Goal: Check status: Check status

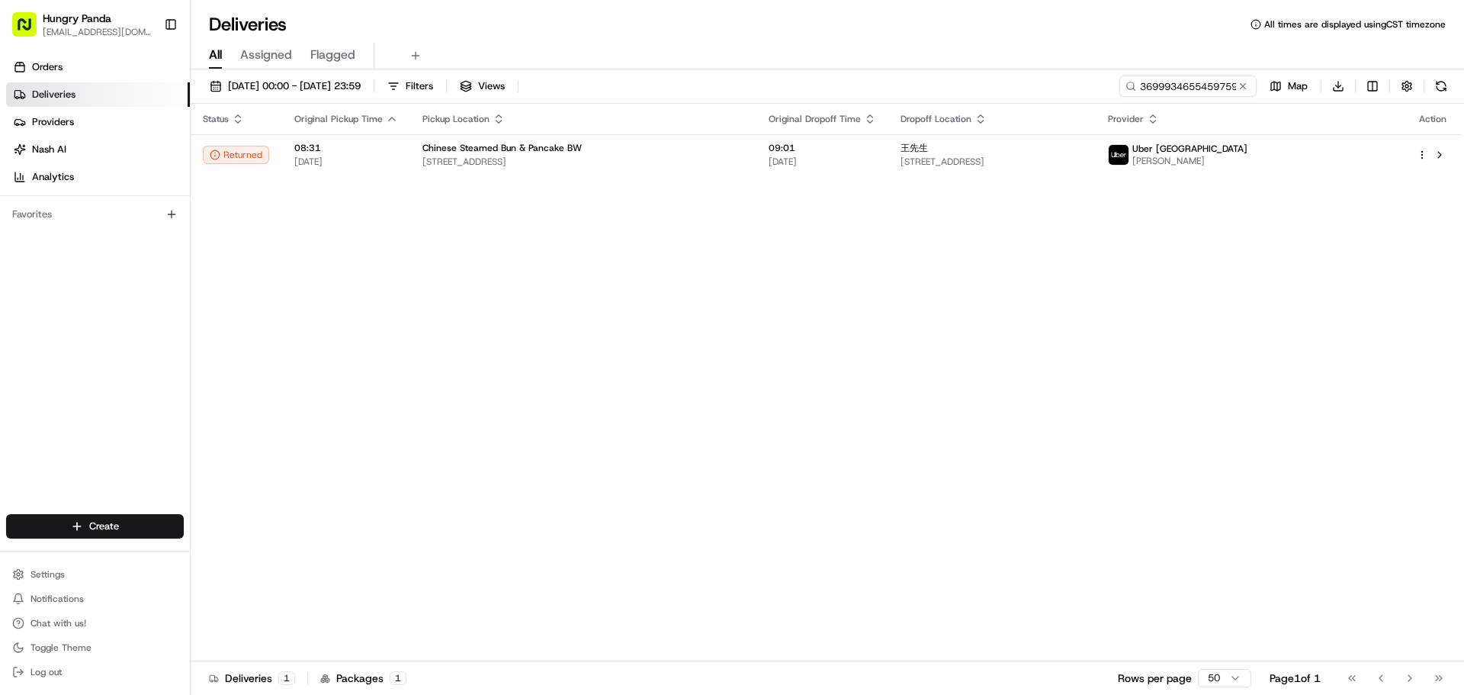
drag, startPoint x: 1241, startPoint y: 83, endPoint x: 1194, endPoint y: 86, distance: 47.4
click at [1241, 82] on button at bounding box center [1243, 86] width 15 height 15
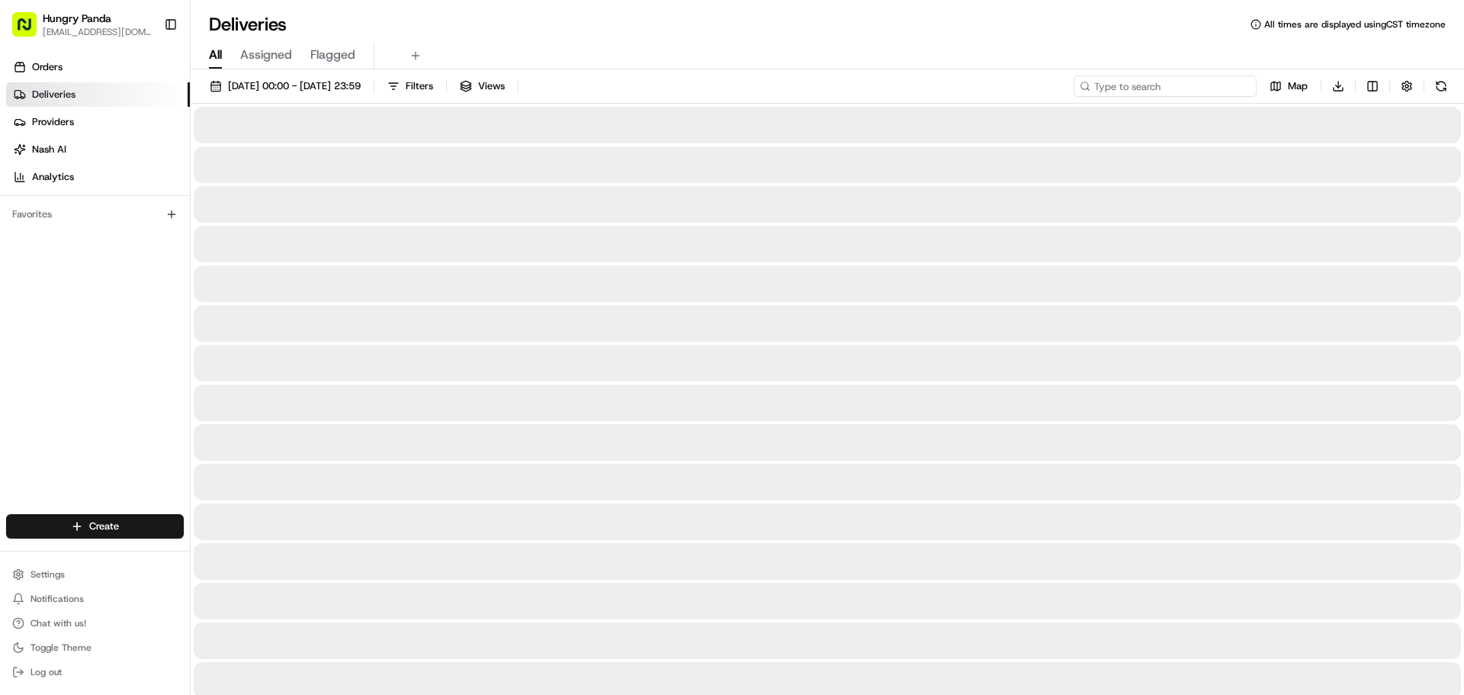
click at [1194, 86] on input at bounding box center [1165, 86] width 183 height 21
paste input "291306354625170408157"
type input "291306354625170408157"
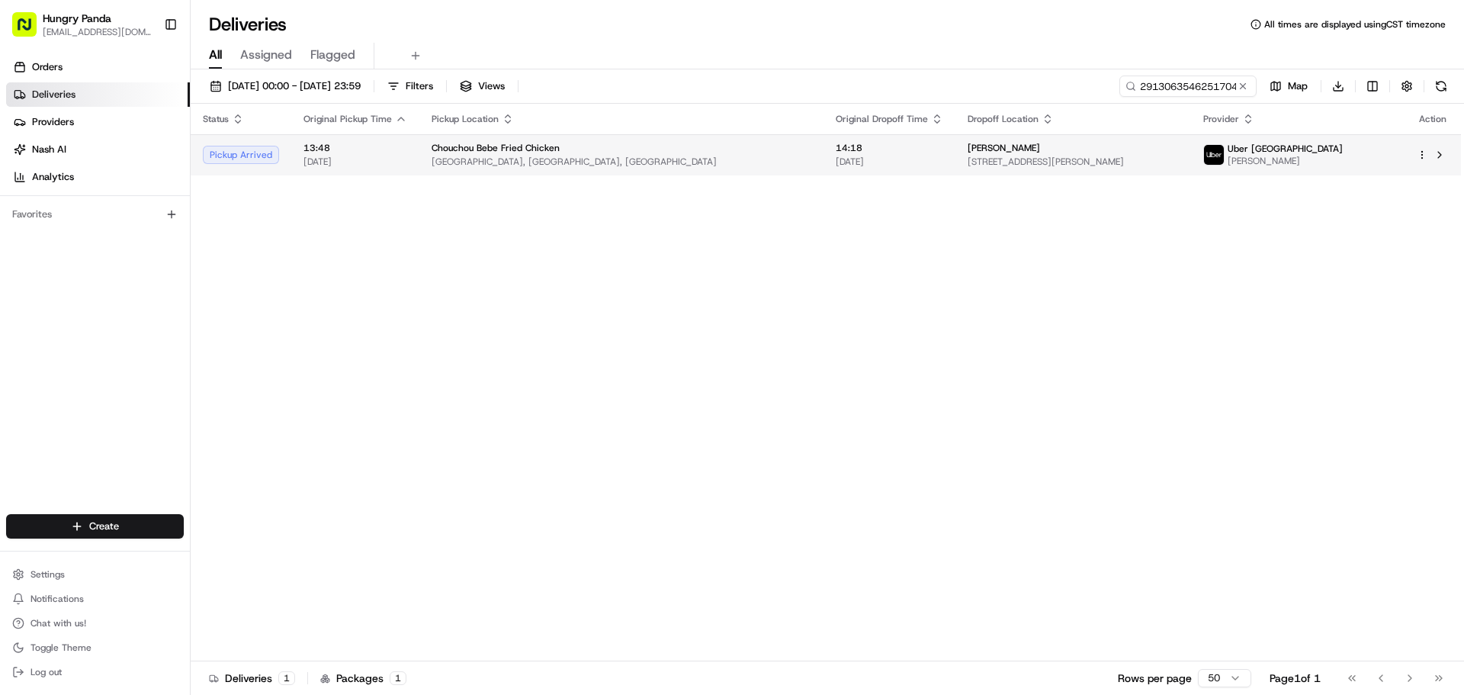
click at [511, 166] on span "[GEOGRAPHIC_DATA], [GEOGRAPHIC_DATA], [GEOGRAPHIC_DATA]" at bounding box center [622, 162] width 380 height 12
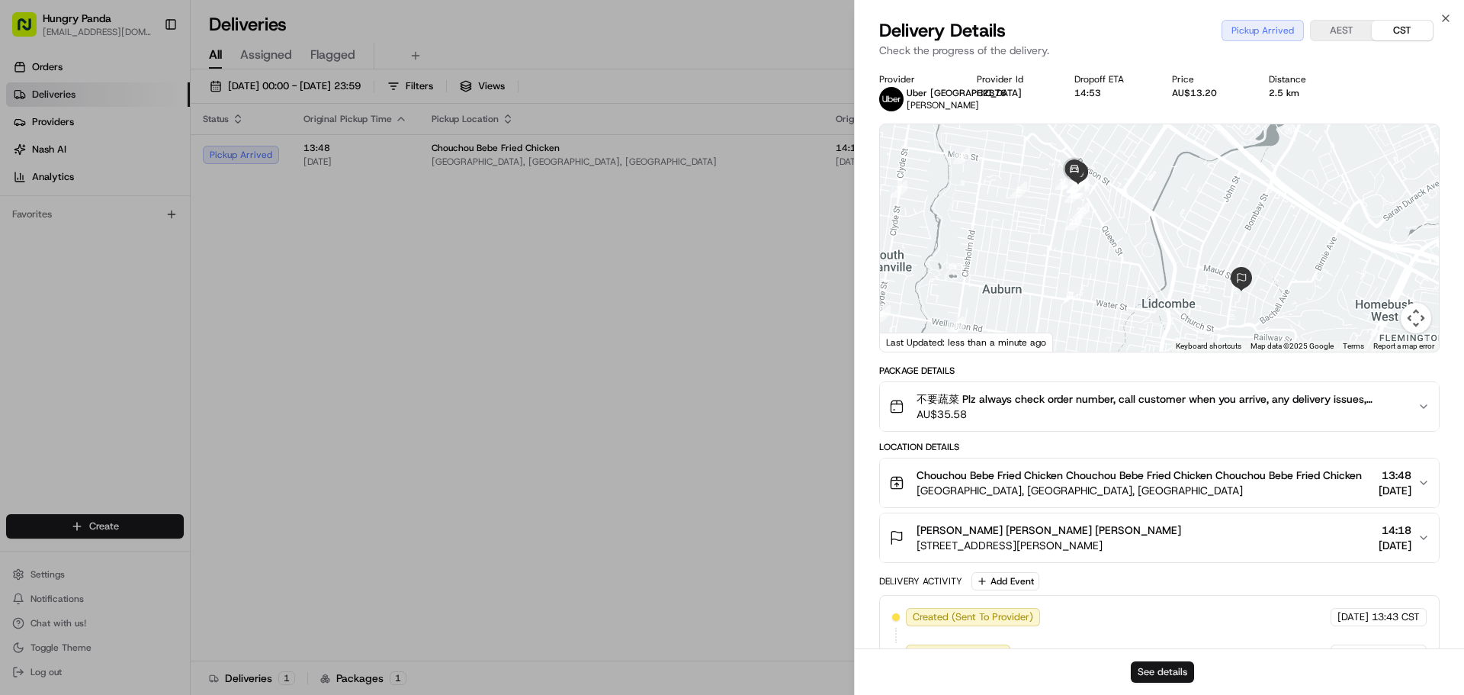
click at [1147, 671] on button "See details" at bounding box center [1162, 671] width 63 height 21
click at [1152, 673] on button "See details" at bounding box center [1162, 671] width 63 height 21
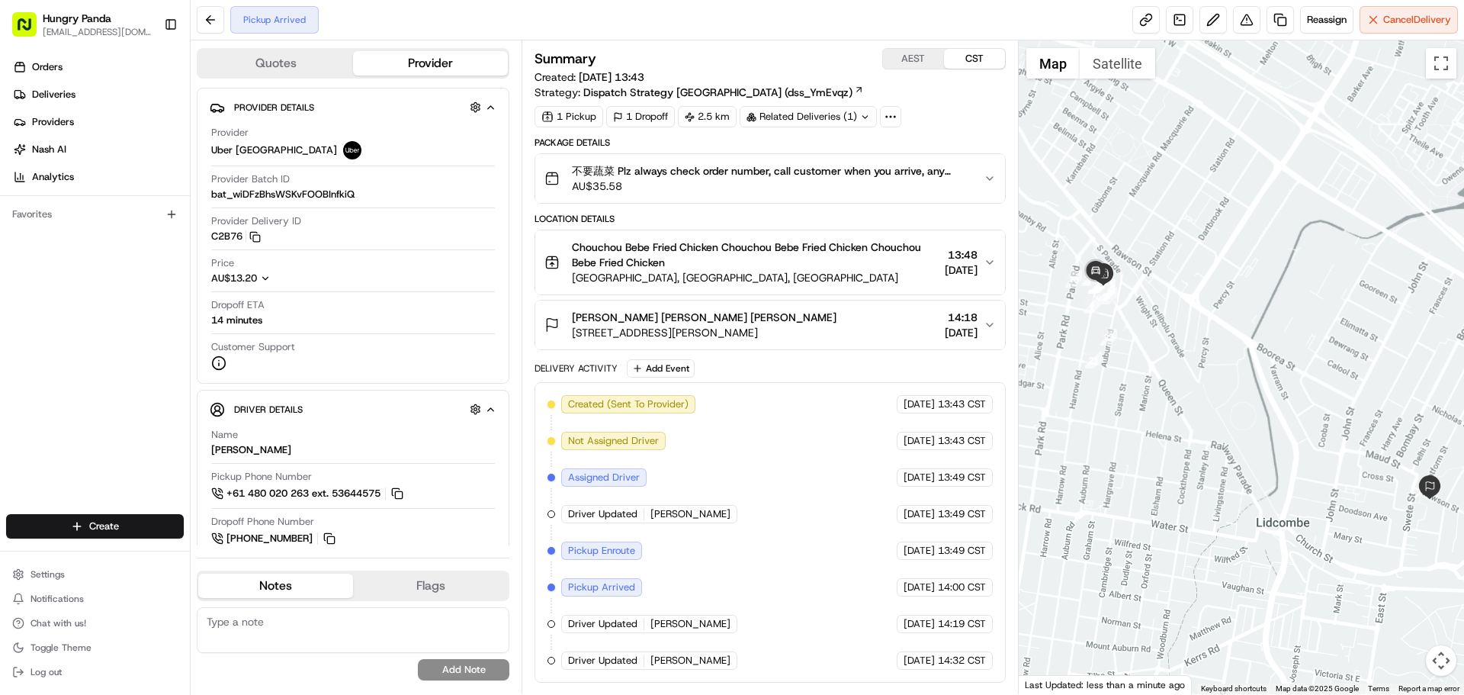
drag, startPoint x: 1149, startPoint y: 391, endPoint x: 1163, endPoint y: 403, distance: 18.9
click at [1163, 403] on div at bounding box center [1242, 367] width 446 height 654
